Goal: Navigation & Orientation: Find specific page/section

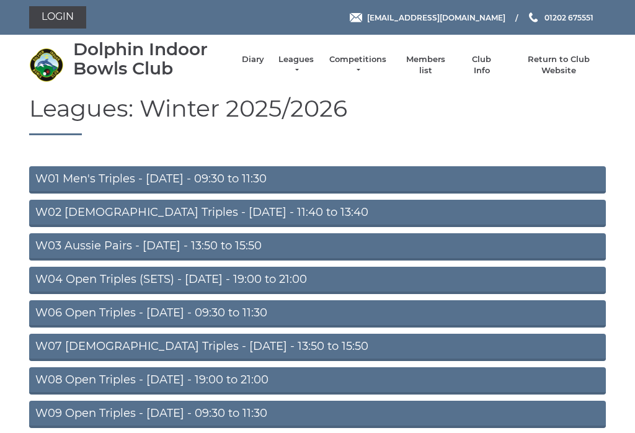
click at [259, 65] on link "Diary" at bounding box center [253, 59] width 22 height 11
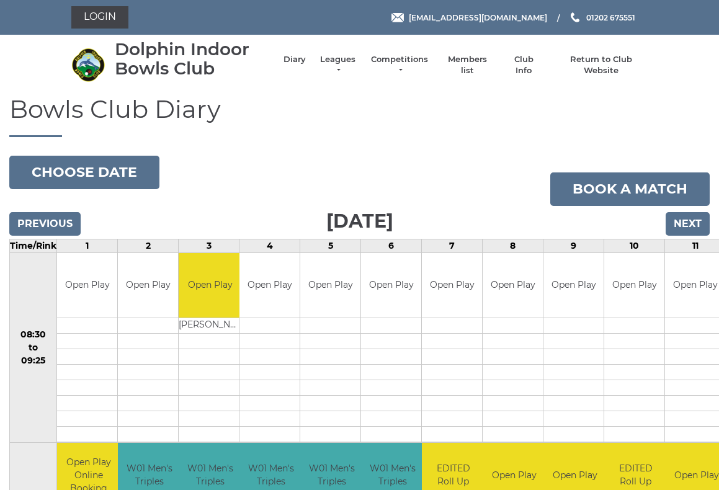
click at [343, 67] on link "Leagues" at bounding box center [337, 65] width 39 height 22
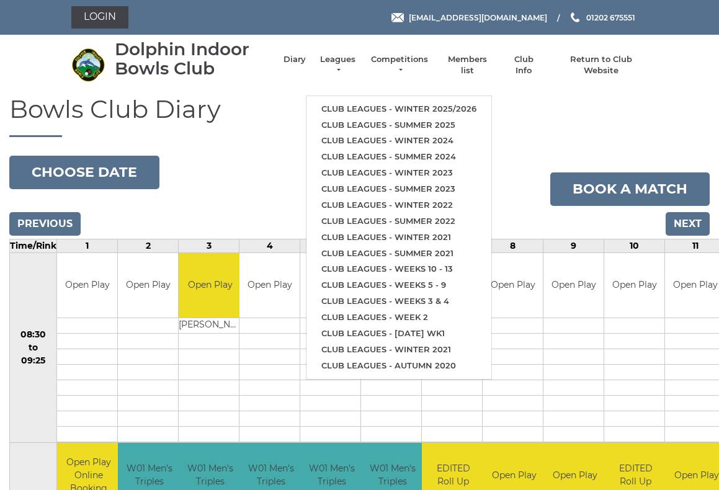
click at [478, 105] on link "Club leagues - Winter 2025/2026" at bounding box center [398, 109] width 185 height 16
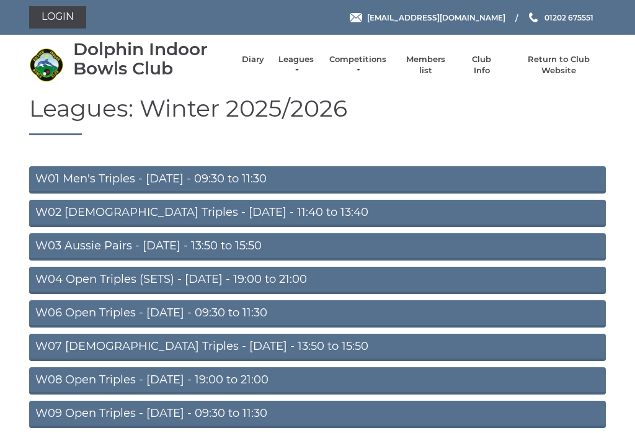
click at [313, 282] on link "W04 Open Triples (SETS) - Monday - 19:00 to 21:00" at bounding box center [317, 280] width 577 height 27
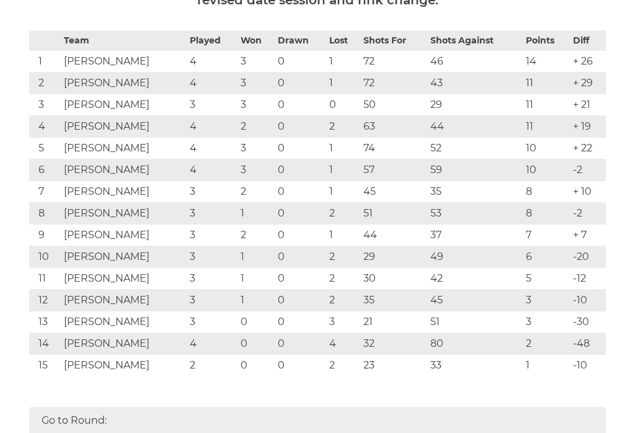
scroll to position [244, 0]
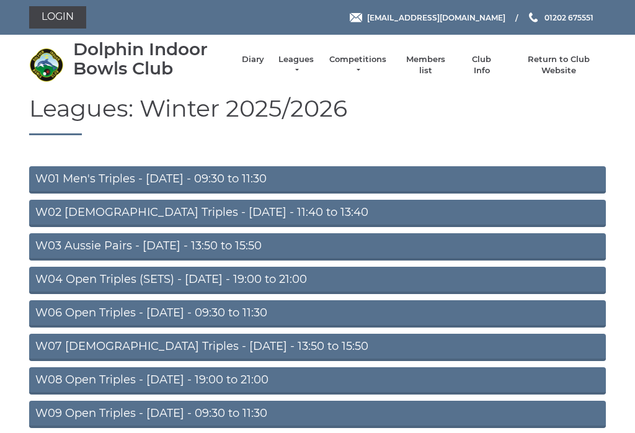
click at [264, 65] on link "Diary" at bounding box center [253, 59] width 22 height 11
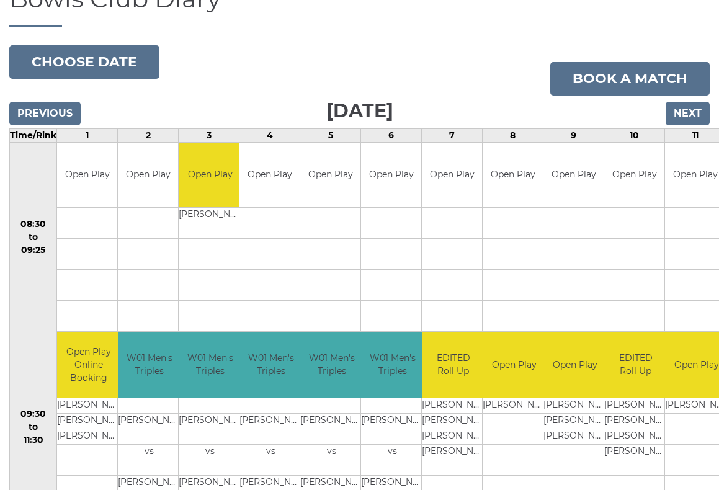
scroll to position [104, 0]
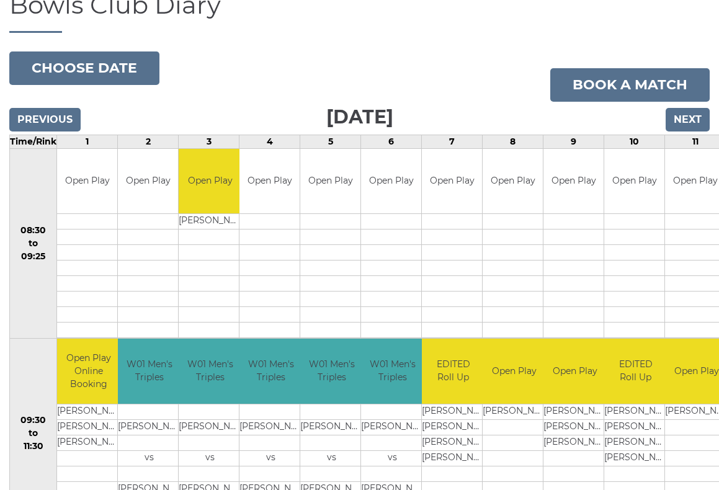
click at [698, 115] on input "Next" at bounding box center [687, 121] width 44 height 24
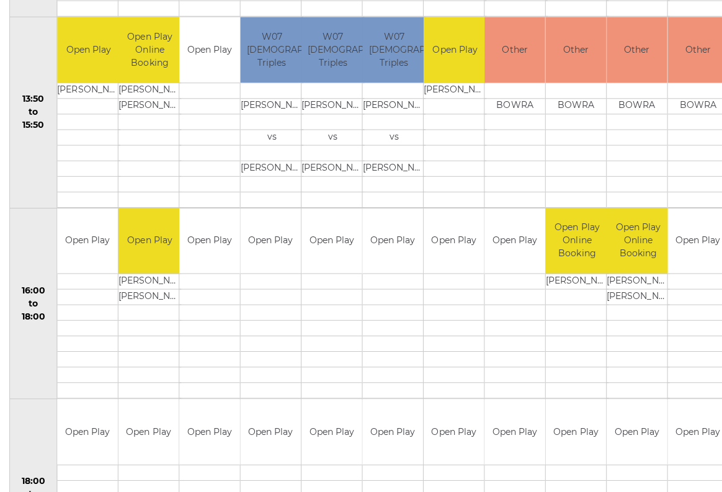
scroll to position [806, 0]
